Goal: Navigation & Orientation: Find specific page/section

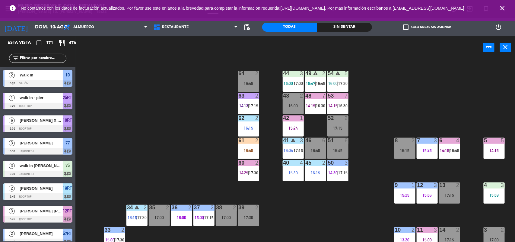
click at [503, 9] on icon "close" at bounding box center [502, 8] width 7 height 7
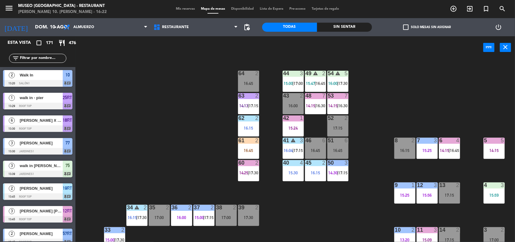
click at [234, 8] on span "Disponibilidad" at bounding box center [242, 8] width 29 height 3
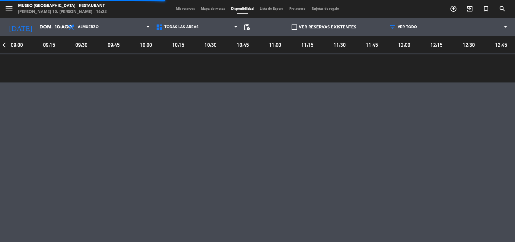
scroll to position [0, 685]
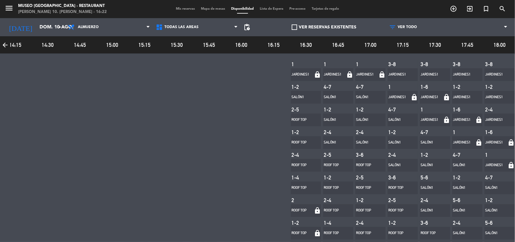
click at [263, 8] on span "Lista de Espera" at bounding box center [272, 8] width 30 height 3
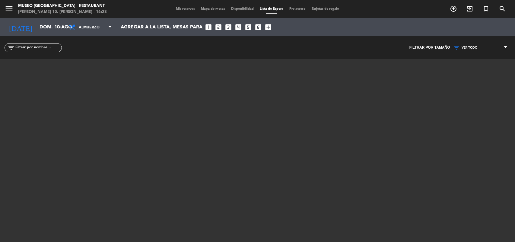
click at [218, 9] on span "Mapa de mesas" at bounding box center [213, 8] width 30 height 3
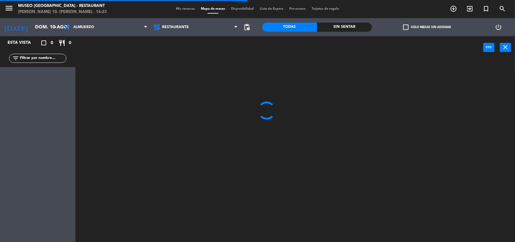
click at [187, 8] on span "Mis reservas" at bounding box center [185, 8] width 25 height 3
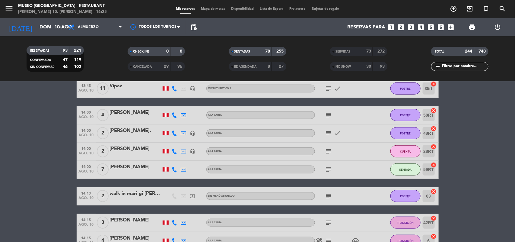
scroll to position [224, 0]
